Goal: Understand process/instructions: Learn how to perform a task or action

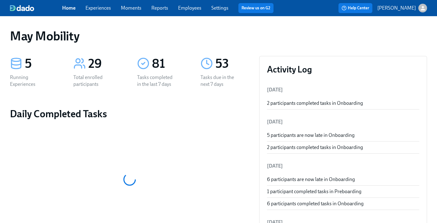
click at [100, 2] on div "Home Experiences Moments Reports Employees Settings Review us on G2 Help Center…" at bounding box center [218, 8] width 437 height 16
click at [100, 7] on link "Experiences" at bounding box center [97, 8] width 25 height 6
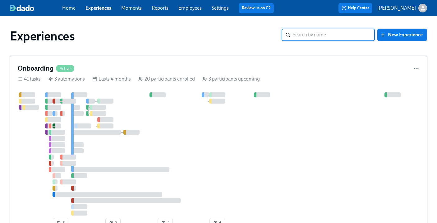
click at [37, 67] on h4 "Onboarding" at bounding box center [36, 68] width 36 height 9
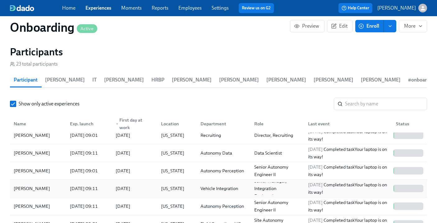
scroll to position [79, 0]
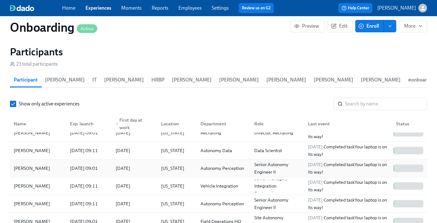
click at [41, 167] on div "[PERSON_NAME] [DATE] 09:01 2025/08/25 [US_STATE] Autonomy Perception Senior Aut…" at bounding box center [218, 168] width 417 height 18
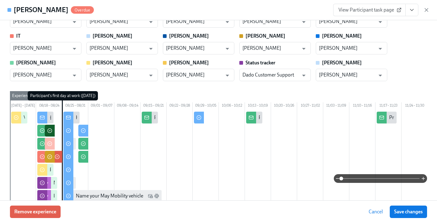
scroll to position [47, 0]
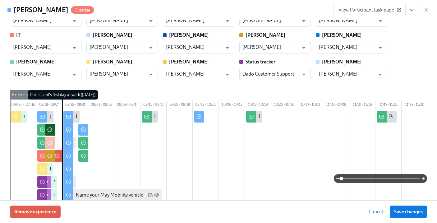
click at [374, 12] on span "View Participant task page" at bounding box center [369, 10] width 62 height 6
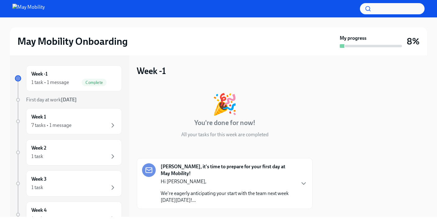
scroll to position [50, 0]
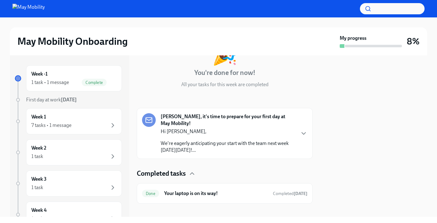
click at [274, 140] on p "We're eagerly anticipating your start with the team next week on Monday August …" at bounding box center [228, 147] width 134 height 14
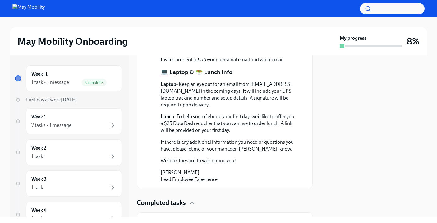
scroll to position [253, 0]
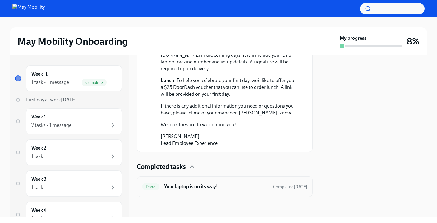
click at [220, 191] on div "Done Your laptop is on its way! Completed yesterday" at bounding box center [224, 186] width 165 height 10
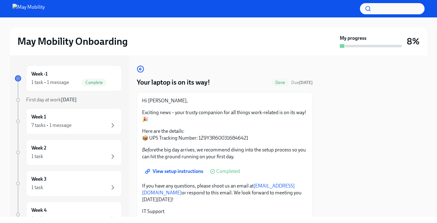
scroll to position [23, 0]
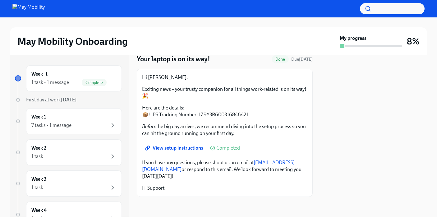
click at [181, 146] on span "View setup instructions" at bounding box center [174, 148] width 57 height 6
drag, startPoint x: 188, startPoint y: 146, endPoint x: 5, endPoint y: 220, distance: 197.3
click at [0, 0] on div "May Mobility Onboarding My progress 8% Week -1 1 task • 1 message Complete Firs…" at bounding box center [218, 108] width 437 height 217
